Goal: Information Seeking & Learning: Learn about a topic

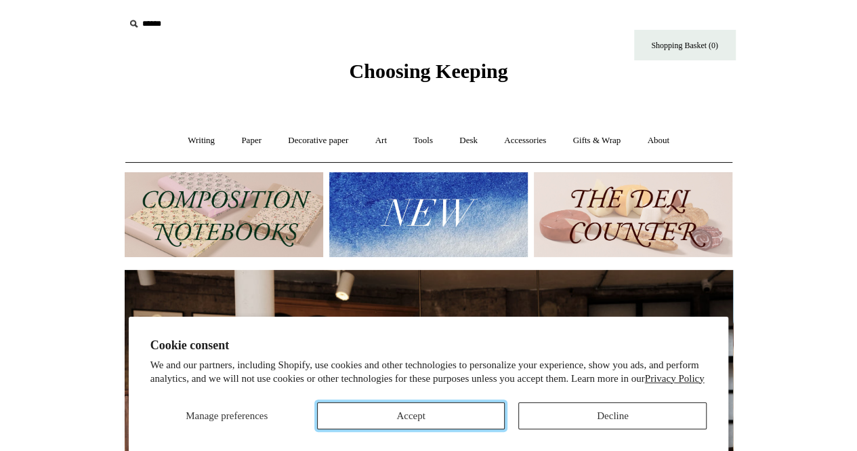
drag, startPoint x: 438, startPoint y: 417, endPoint x: 402, endPoint y: 392, distance: 43.4
click at [438, 417] on button "Accept" at bounding box center [411, 415] width 188 height 27
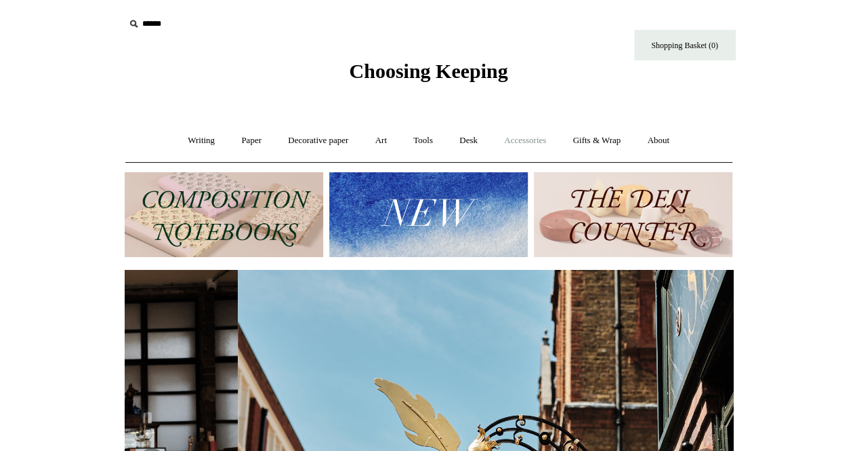
scroll to position [0, 608]
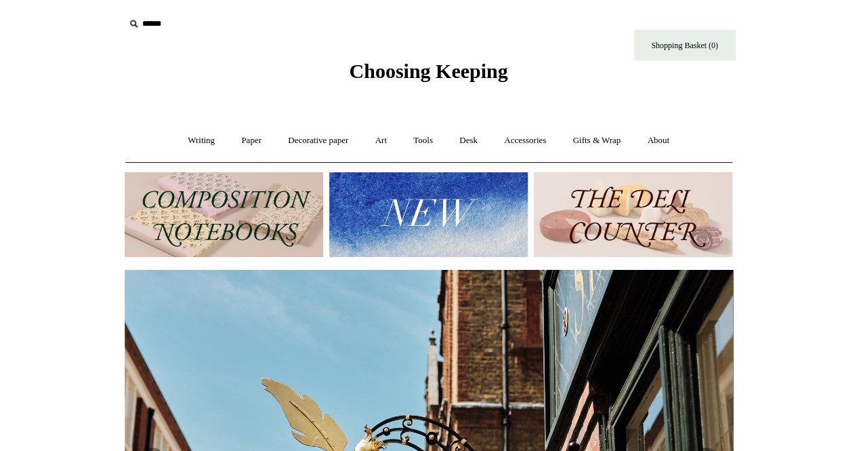
click at [154, 25] on input "text" at bounding box center [208, 24] width 167 height 25
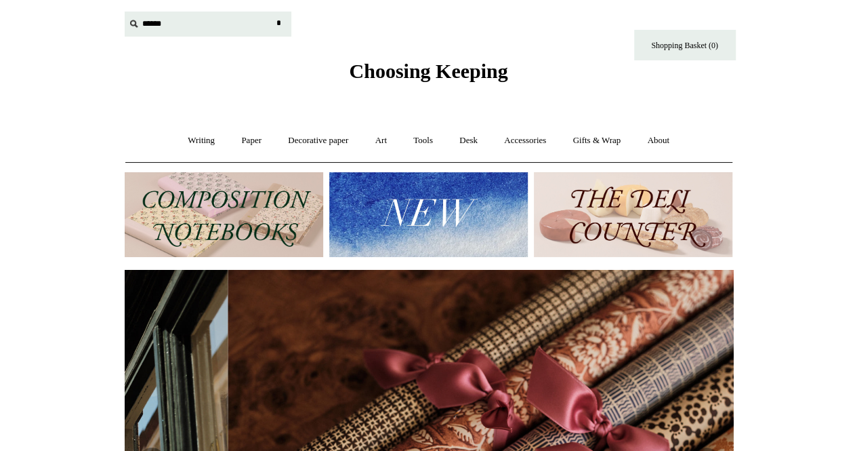
scroll to position [0, 1217]
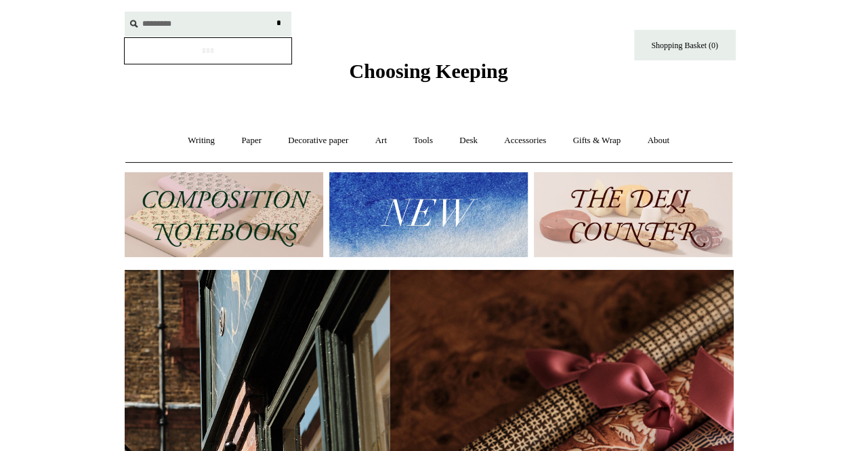
type input "*********"
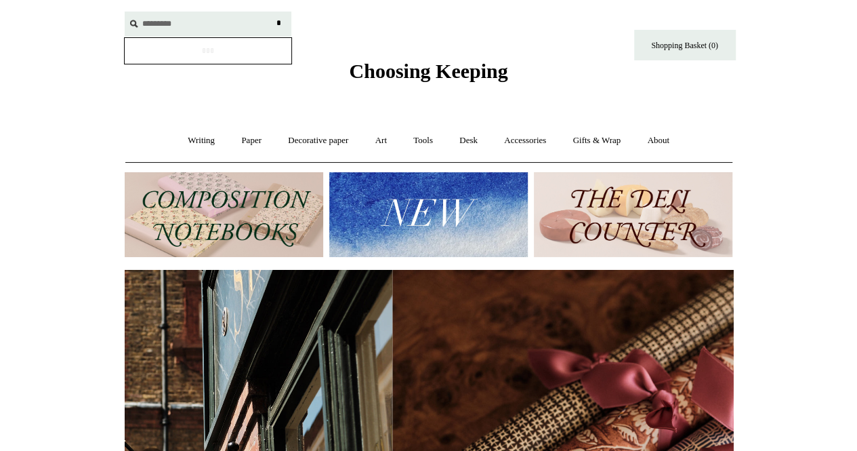
click at [272, 12] on input "*" at bounding box center [279, 24] width 14 height 24
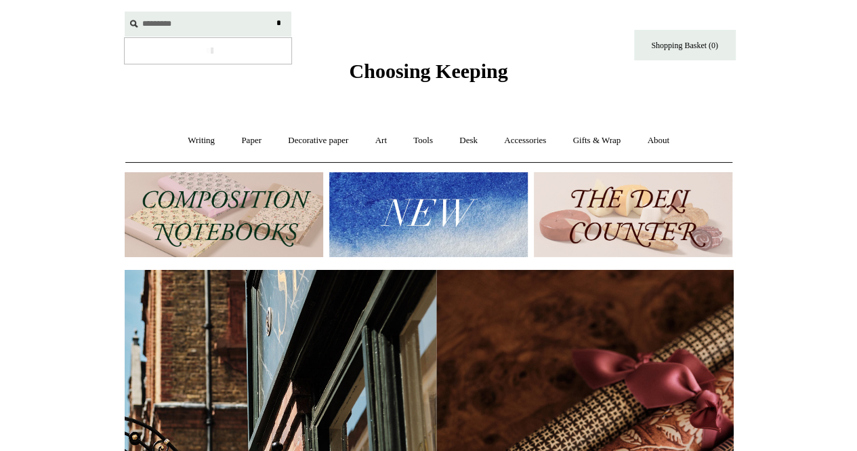
scroll to position [0, 87]
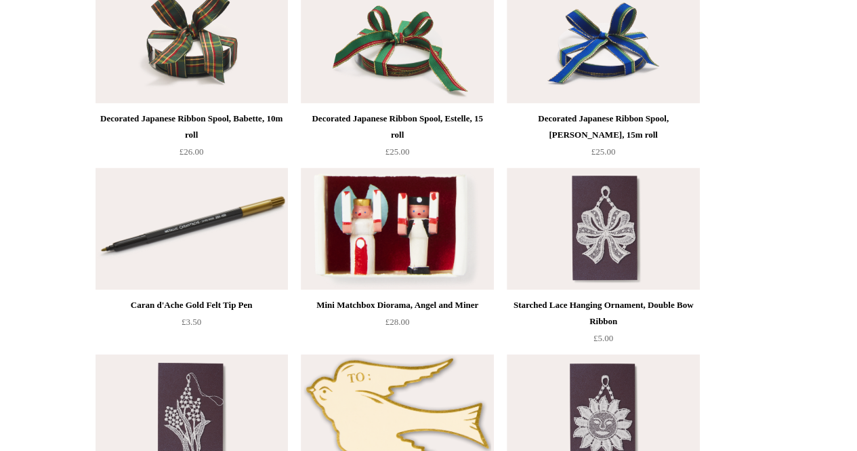
scroll to position [881, 0]
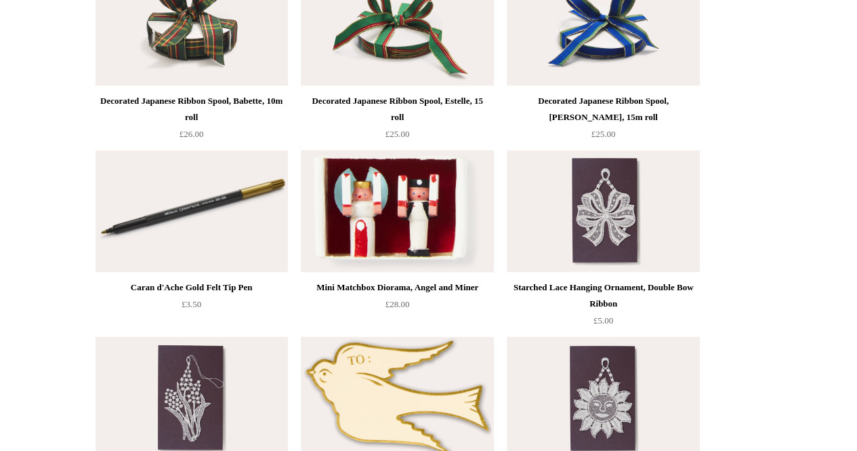
click at [413, 227] on img at bounding box center [397, 211] width 192 height 122
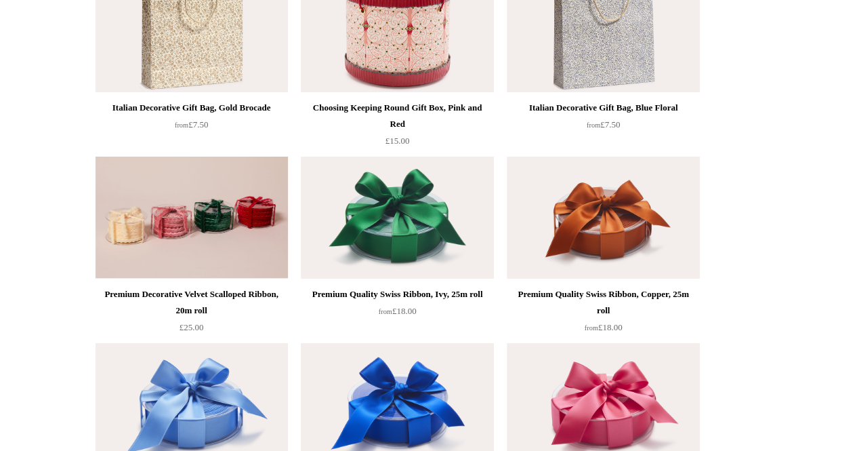
scroll to position [0, 0]
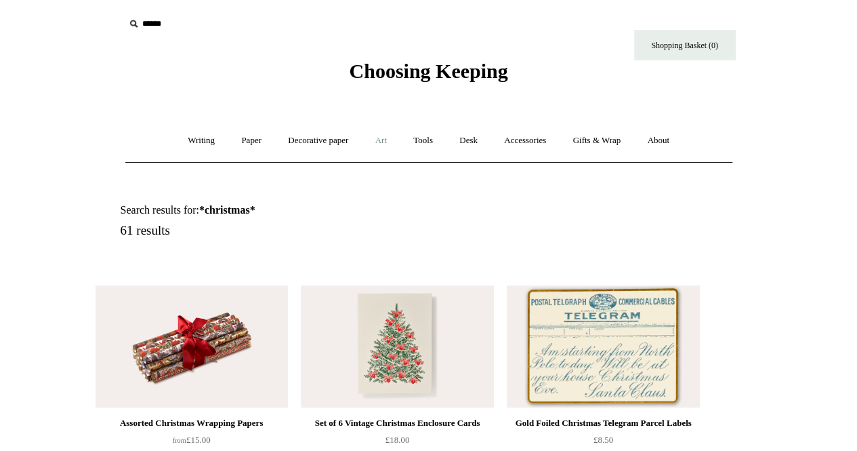
click at [378, 138] on link "Art +" at bounding box center [381, 141] width 36 height 36
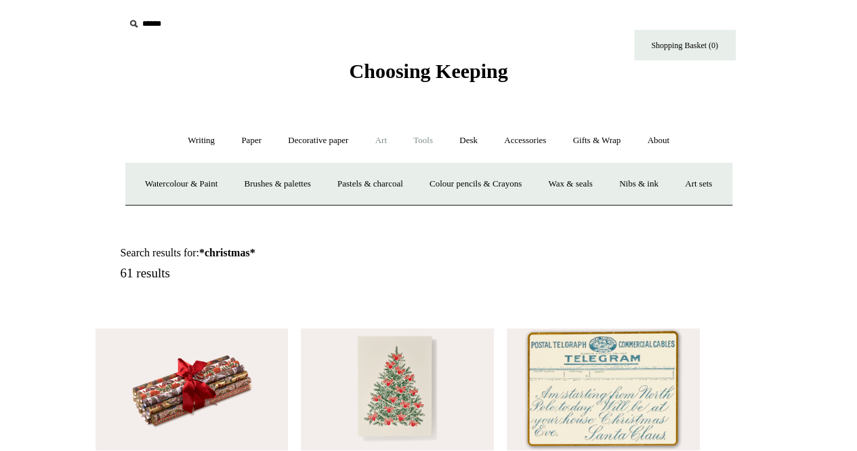
click at [426, 141] on link "Tools +" at bounding box center [423, 141] width 44 height 36
click at [351, 184] on link "Scissors" at bounding box center [352, 184] width 54 height 36
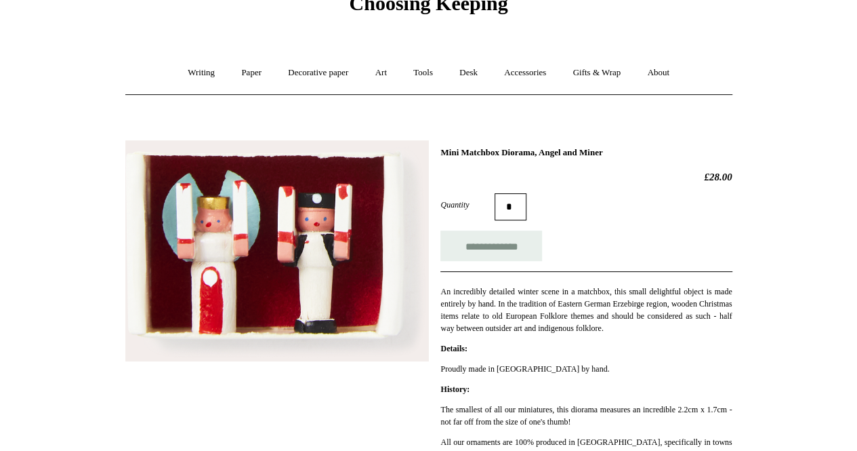
scroll to position [136, 0]
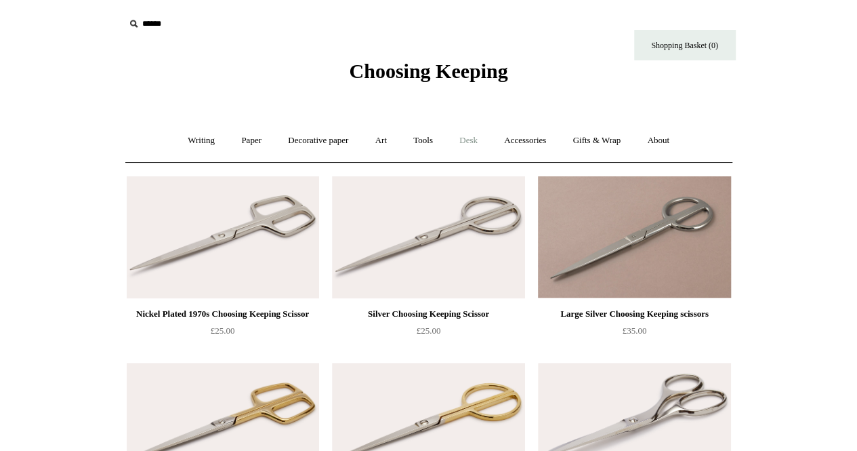
click at [469, 140] on link "Desk +" at bounding box center [468, 141] width 43 height 36
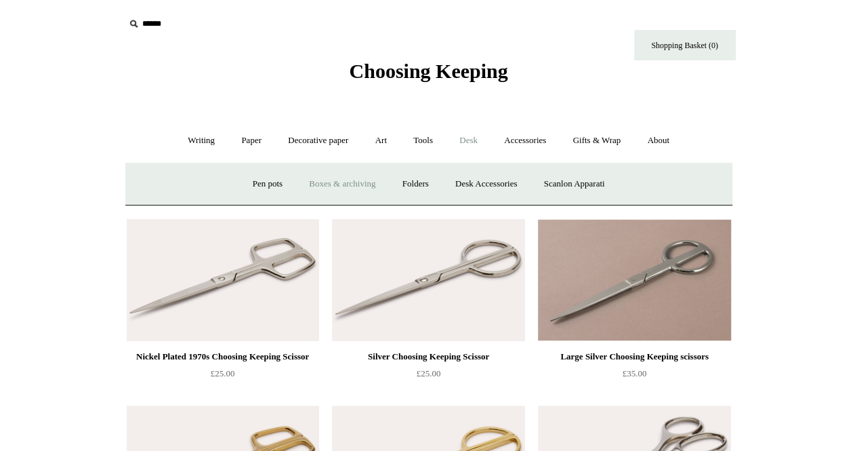
click at [341, 186] on link "Boxes & archiving" at bounding box center [342, 184] width 91 height 36
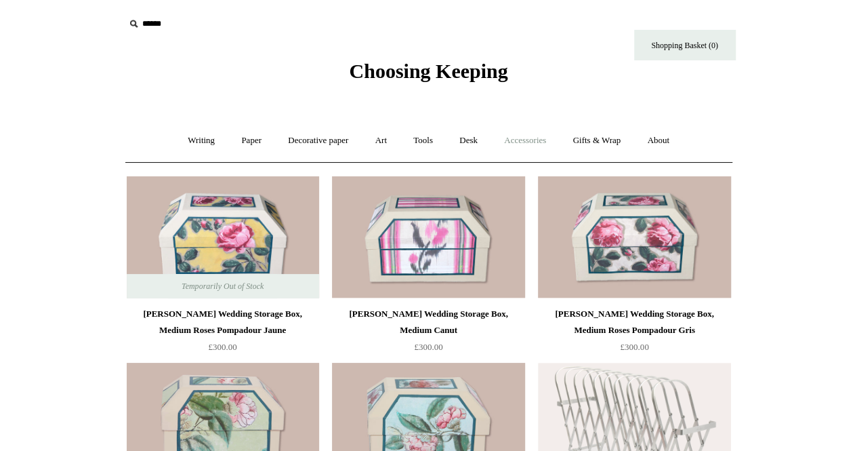
click at [539, 144] on link "Accessories +" at bounding box center [525, 141] width 66 height 36
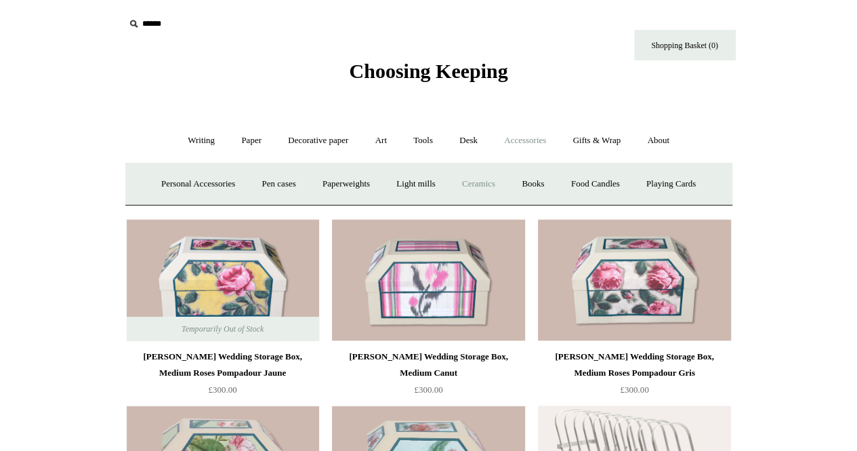
click at [482, 180] on link "Ceramics +" at bounding box center [479, 184] width 58 height 36
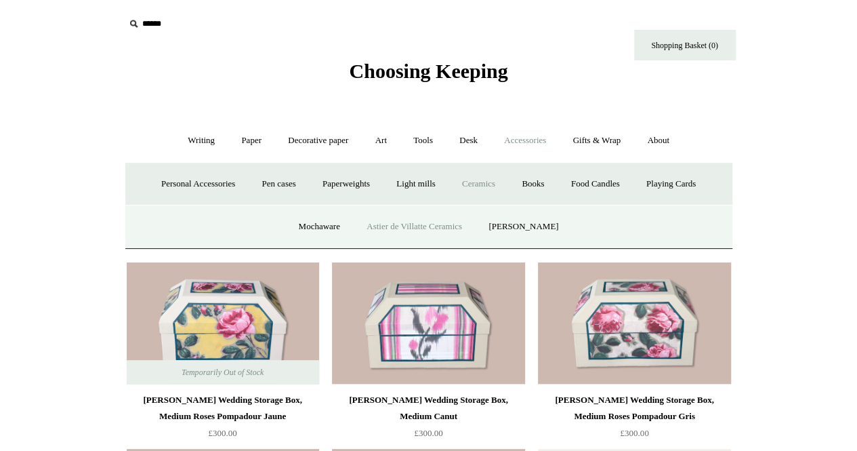
click at [435, 228] on link "Astier de Villatte Ceramics" at bounding box center [414, 227] width 120 height 36
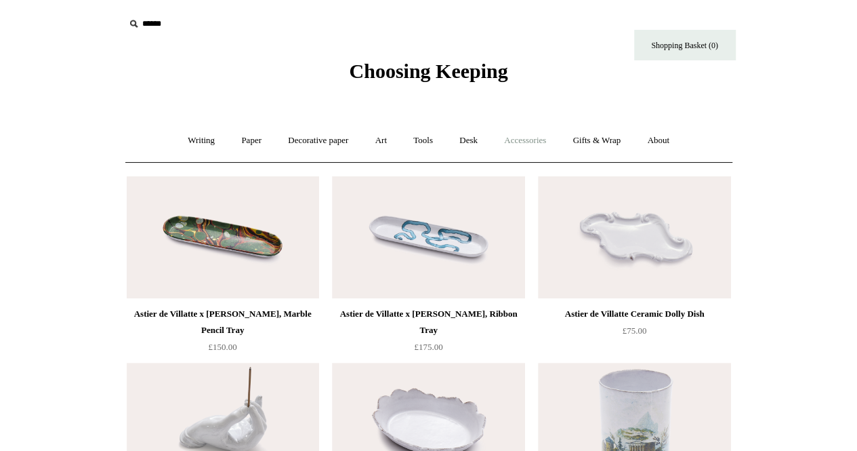
click at [529, 139] on link "Accessories +" at bounding box center [525, 141] width 66 height 36
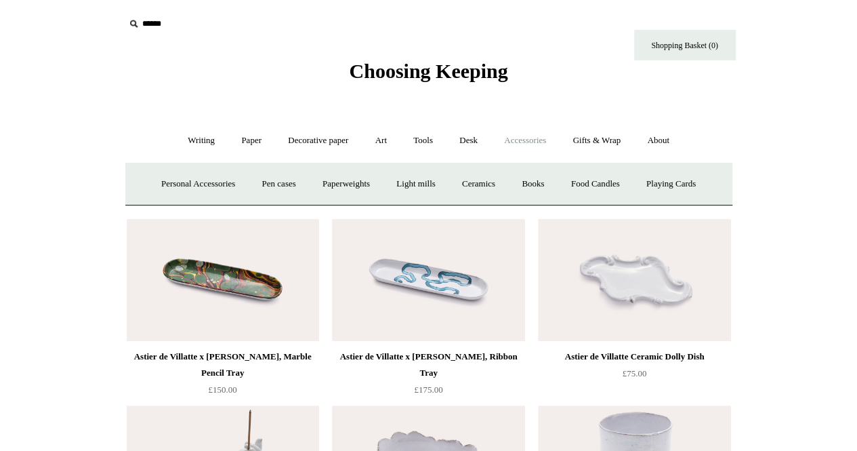
click at [529, 139] on link "Accessories -" at bounding box center [525, 141] width 66 height 36
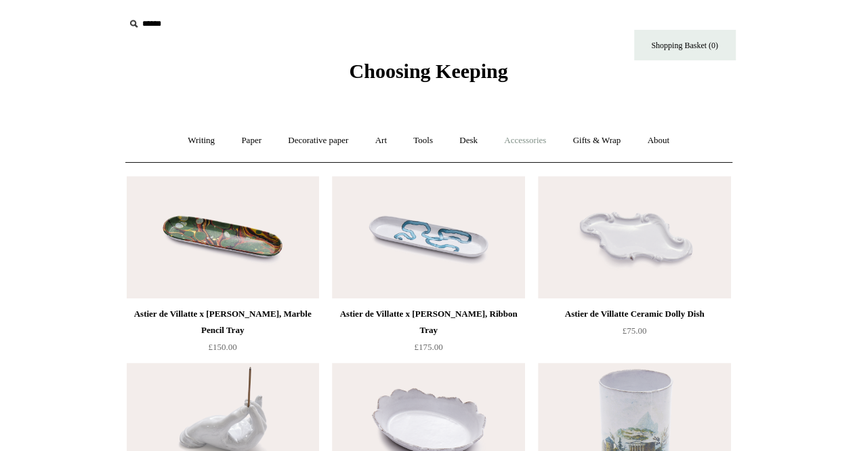
click at [534, 143] on link "Accessories +" at bounding box center [525, 141] width 66 height 36
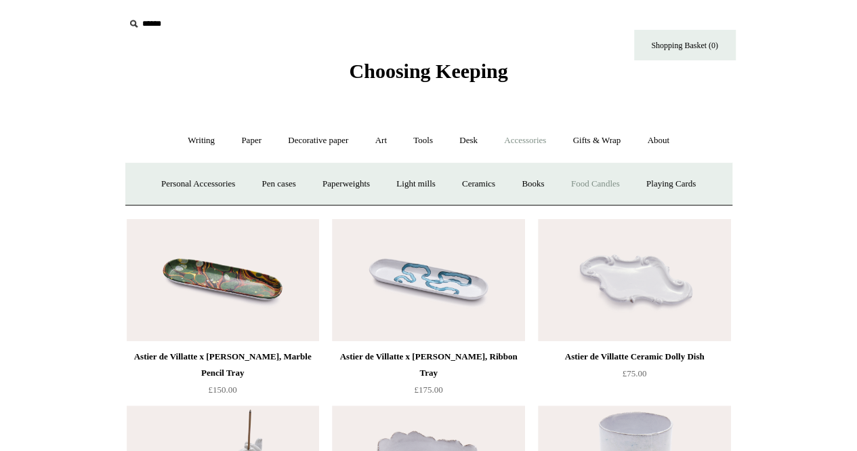
click at [613, 180] on link "Food Candles" at bounding box center [595, 184] width 73 height 36
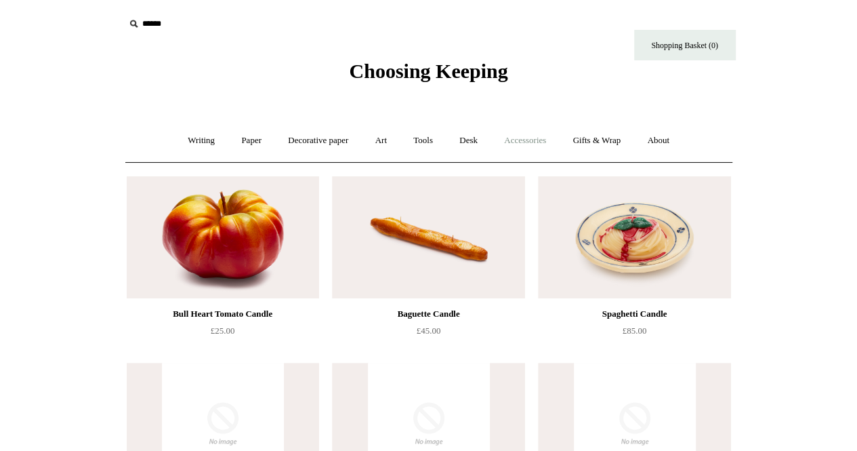
click at [535, 138] on link "Accessories +" at bounding box center [525, 141] width 66 height 36
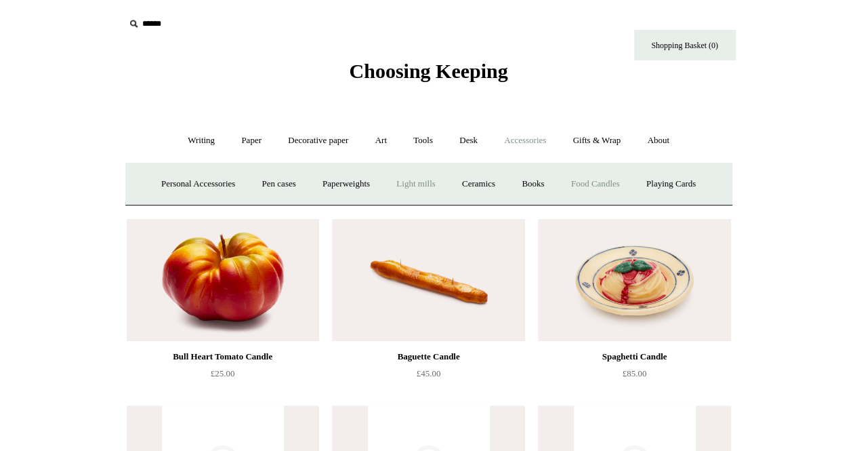
click at [421, 183] on link "Light mills" at bounding box center [415, 184] width 63 height 36
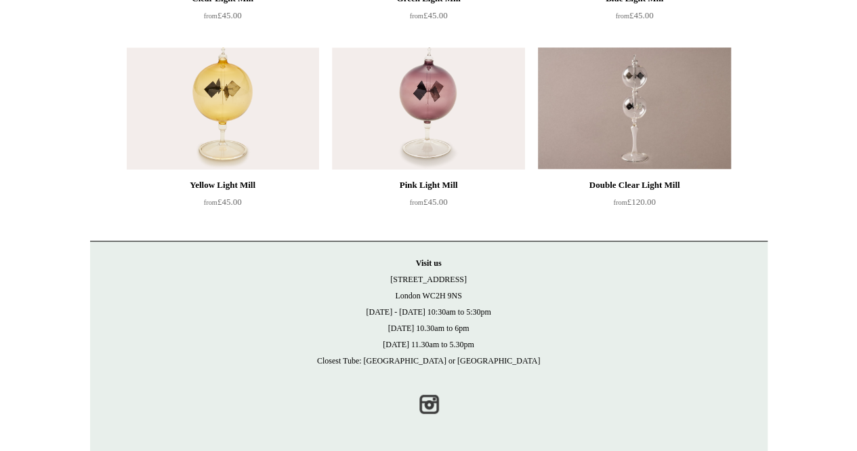
scroll to position [316, 0]
